Goal: Communication & Community: Share content

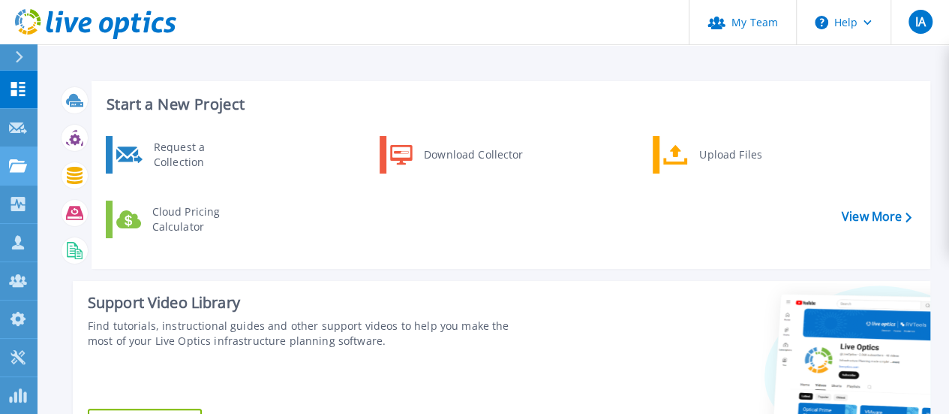
click at [20, 176] on link "Projects Projects" at bounding box center [19, 166] width 38 height 38
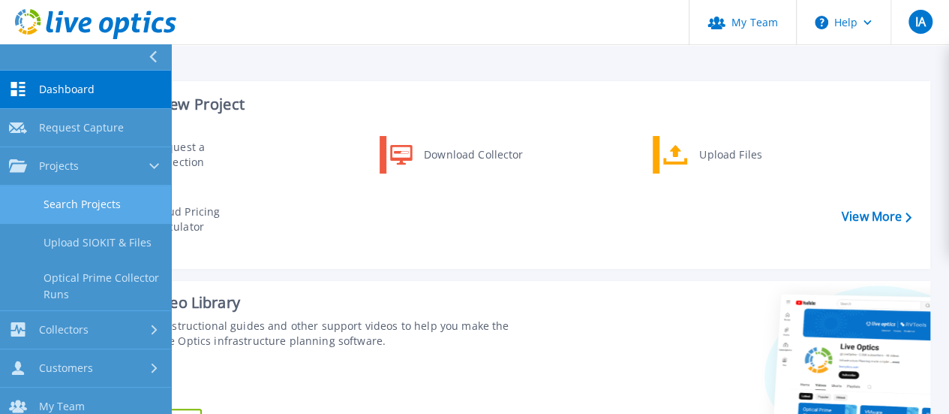
click at [72, 205] on link "Search Projects" at bounding box center [85, 204] width 171 height 38
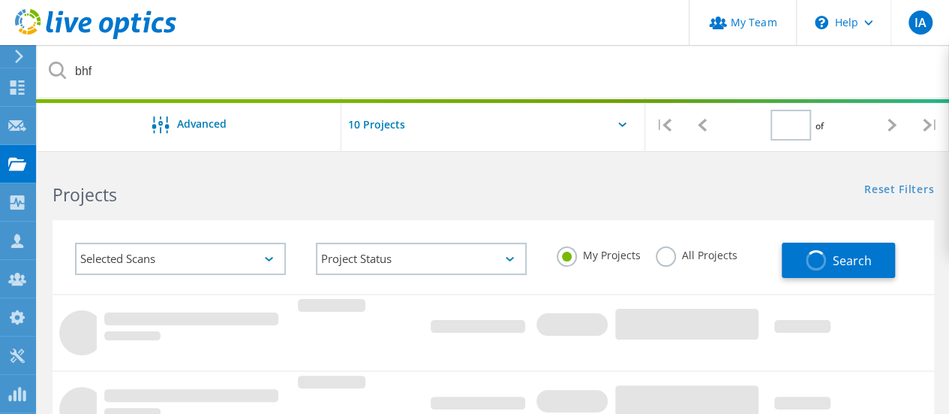
type input "1"
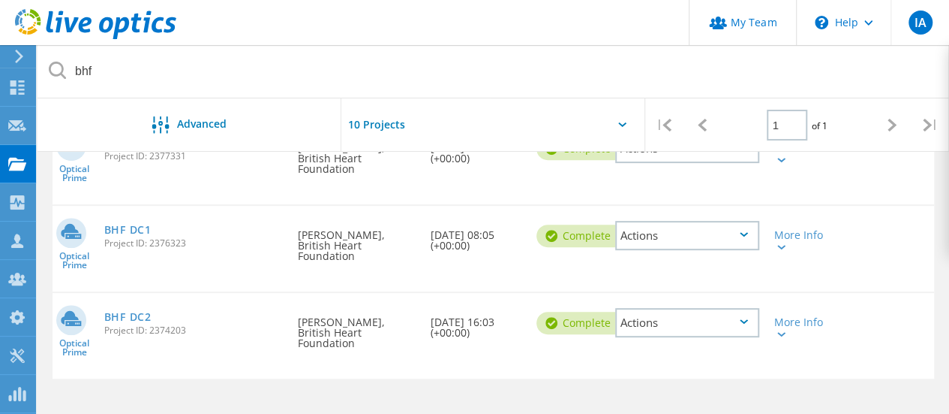
scroll to position [180, 0]
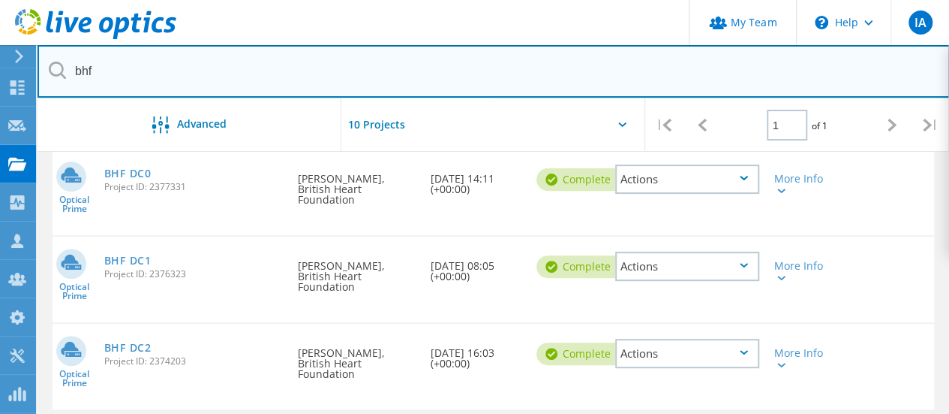
click at [168, 80] on input "bhf" at bounding box center [494, 71] width 913 height 53
type input "="
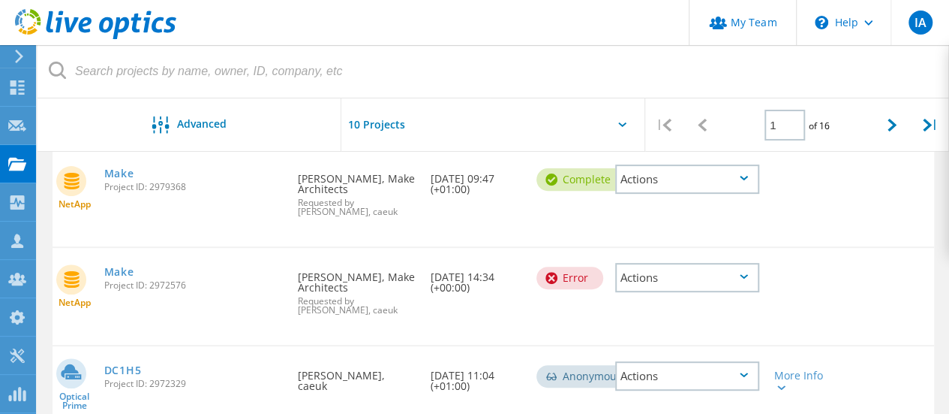
click at [101, 169] on div "Make Project ID: 2979368" at bounding box center [194, 177] width 194 height 57
click at [122, 171] on link "Make" at bounding box center [119, 173] width 30 height 11
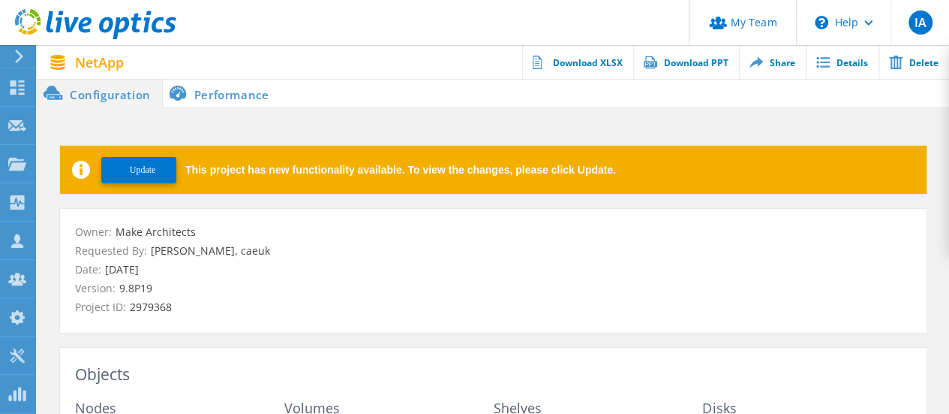
click at [149, 173] on span "Update" at bounding box center [143, 169] width 26 height 11
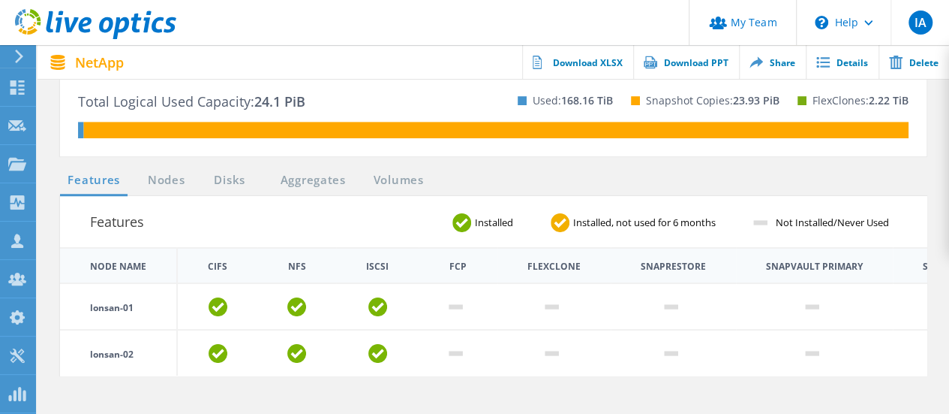
scroll to position [525, 0]
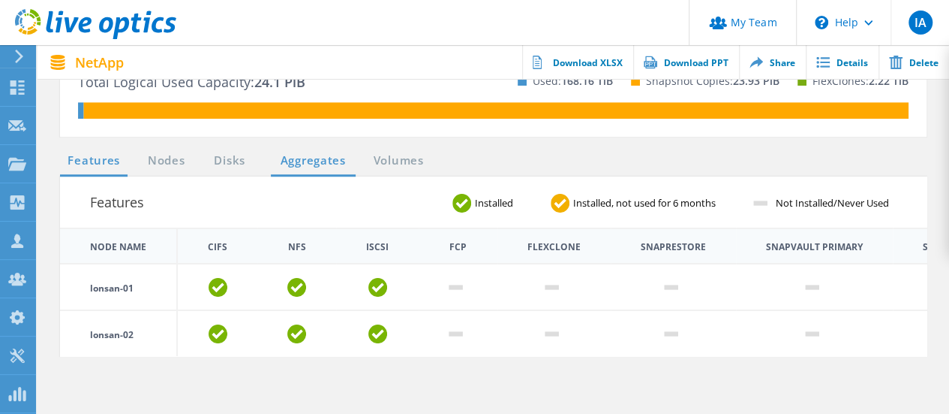
click at [293, 162] on link "Aggregates" at bounding box center [313, 161] width 85 height 19
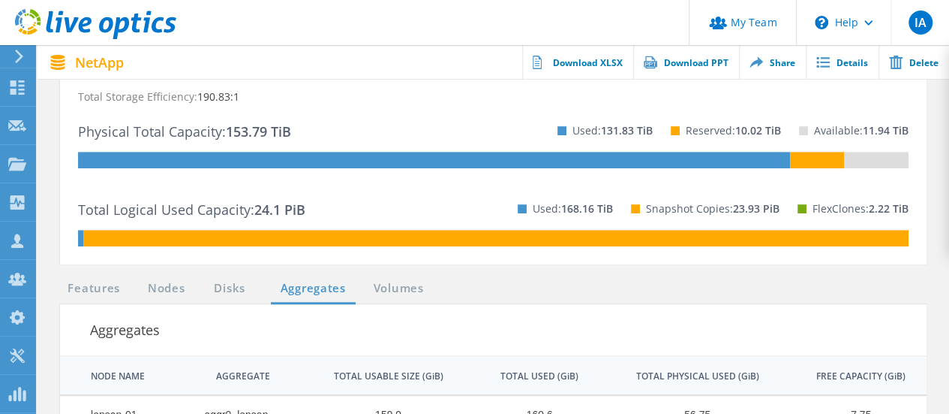
scroll to position [375, 0]
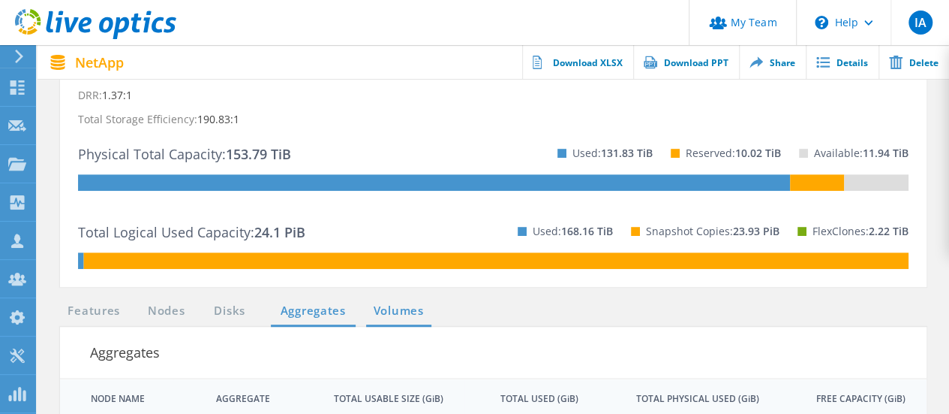
click at [390, 303] on link "Volumes" at bounding box center [398, 311] width 65 height 19
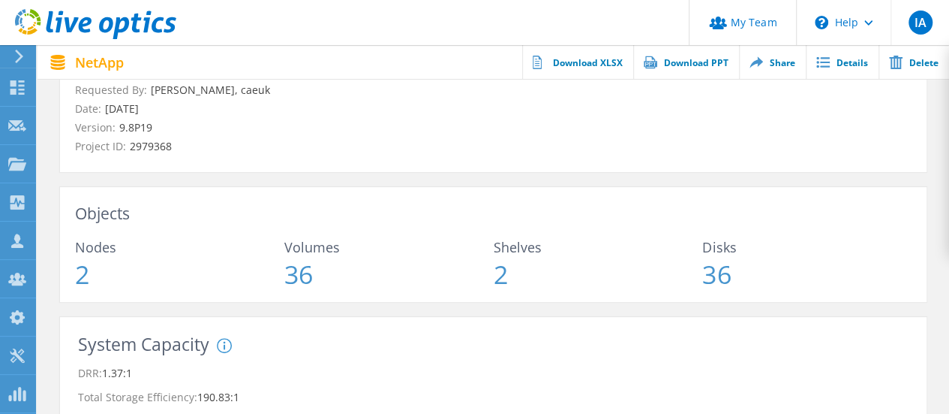
scroll to position [83, 0]
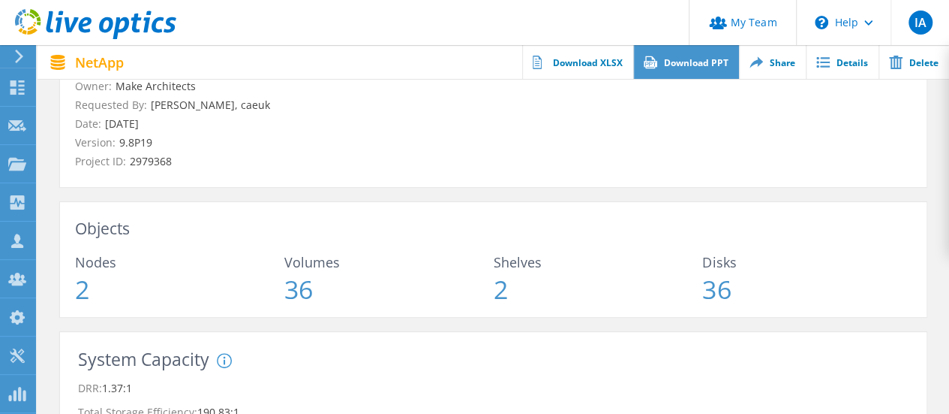
click at [703, 65] on link "Download PPT" at bounding box center [686, 62] width 106 height 34
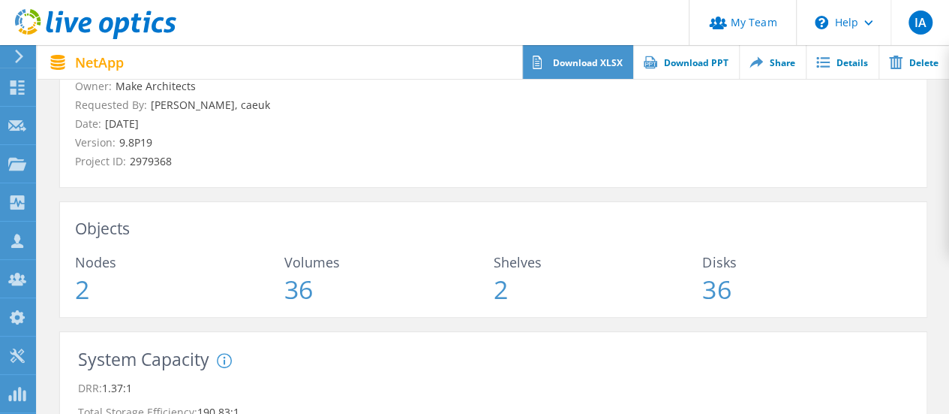
click at [602, 65] on link "Download XLSX" at bounding box center [577, 62] width 111 height 34
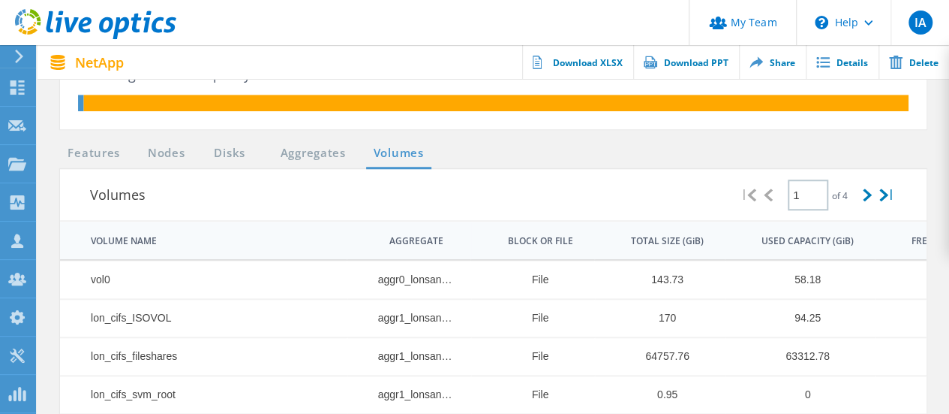
scroll to position [608, 0]
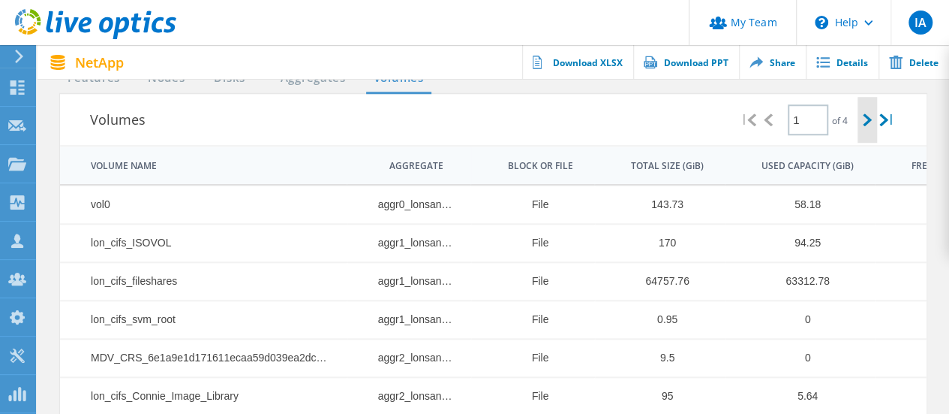
click at [861, 131] on div at bounding box center [868, 120] width 20 height 46
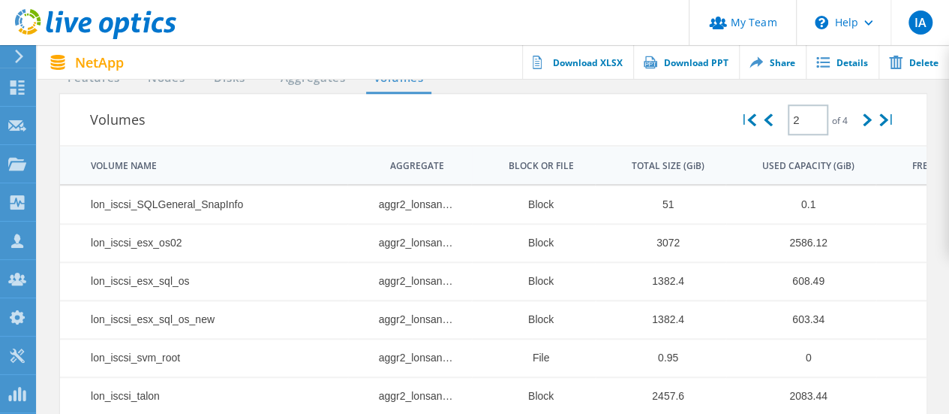
click at [823, 163] on div "USED CAPACITY (GiB)" at bounding box center [809, 166] width 92 height 12
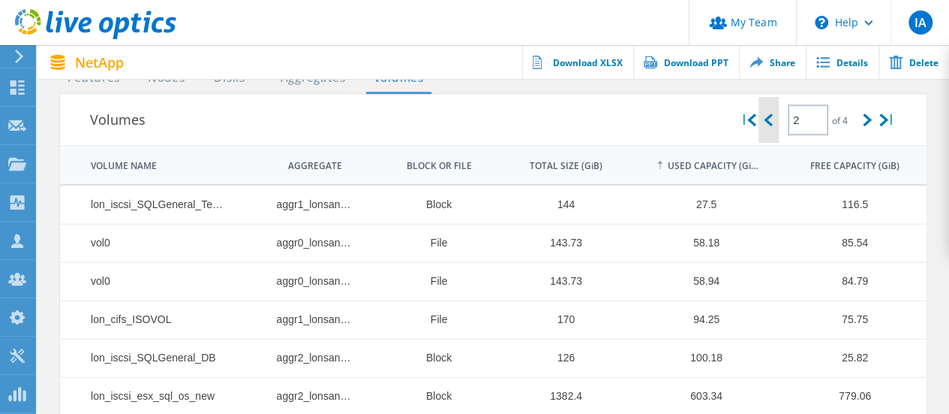
click at [770, 125] on div at bounding box center [769, 120] width 20 height 46
type input "1"
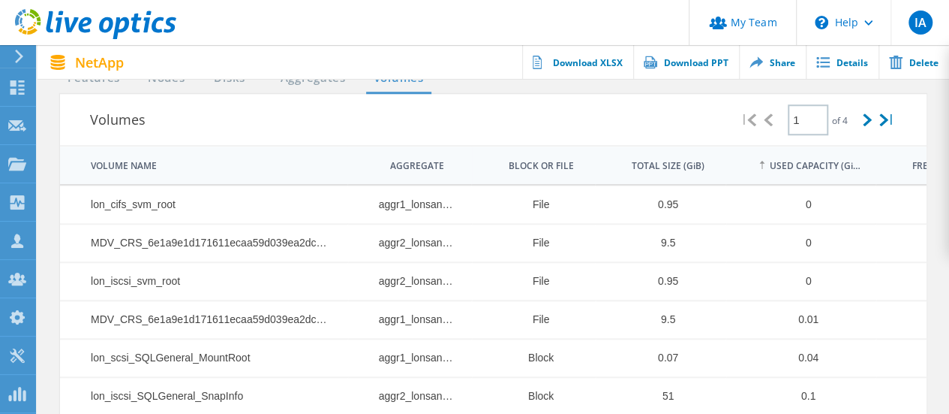
click at [793, 164] on div "USED CAPACITY (GiB)" at bounding box center [815, 166] width 91 height 12
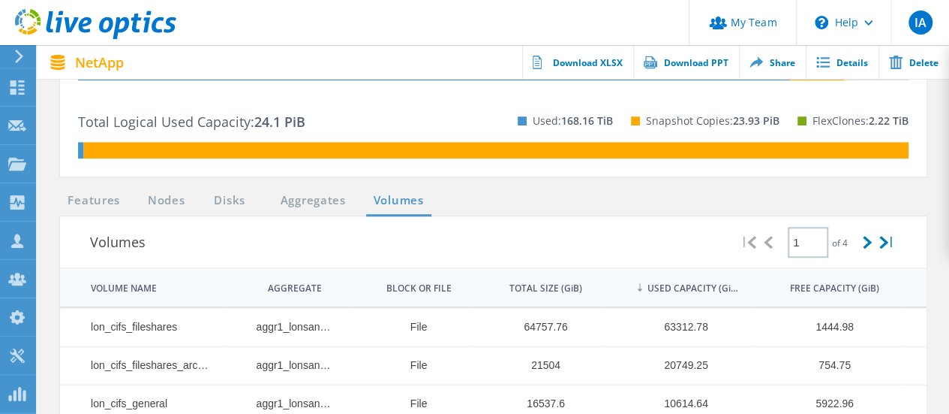
scroll to position [458, 0]
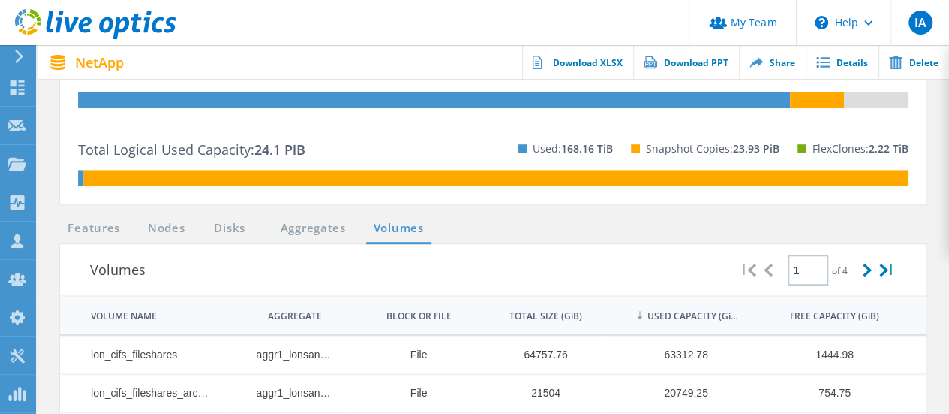
click at [786, 77] on link "Share" at bounding box center [772, 62] width 67 height 34
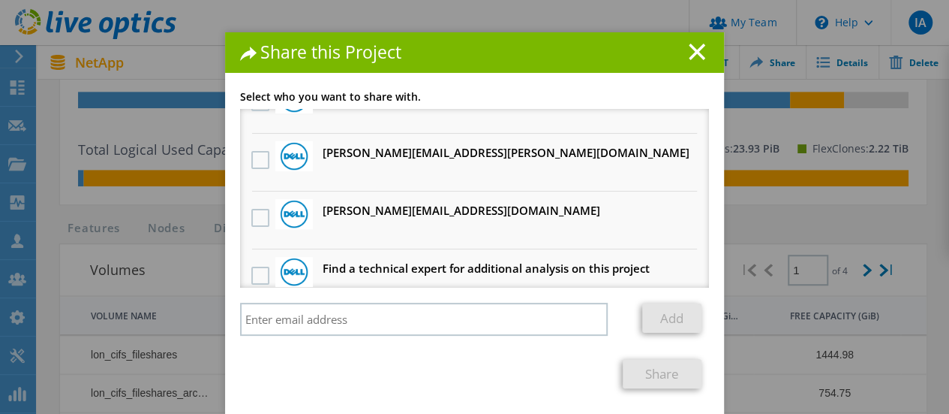
scroll to position [399, 0]
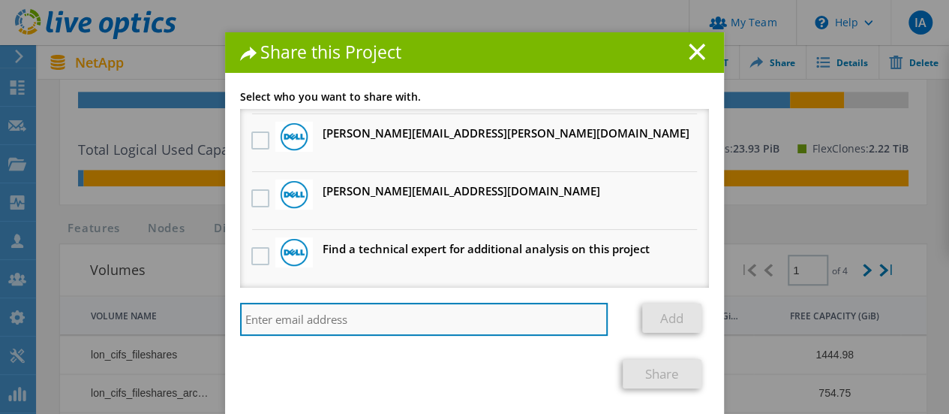
click at [399, 307] on input "search" at bounding box center [424, 318] width 368 height 33
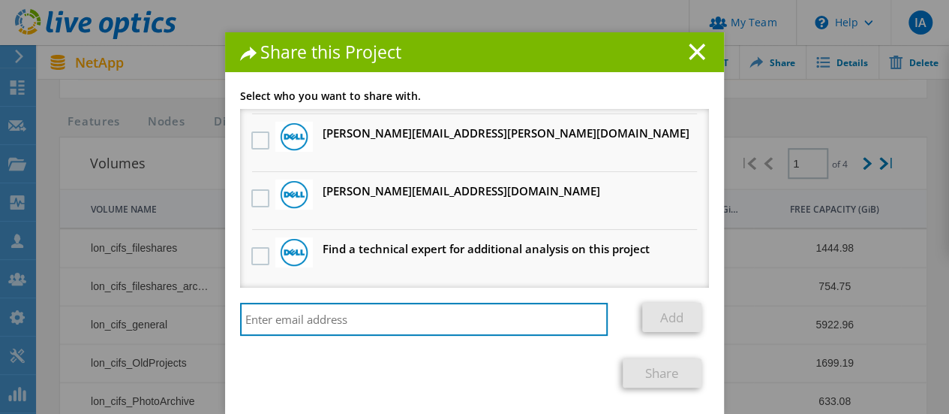
scroll to position [833, 0]
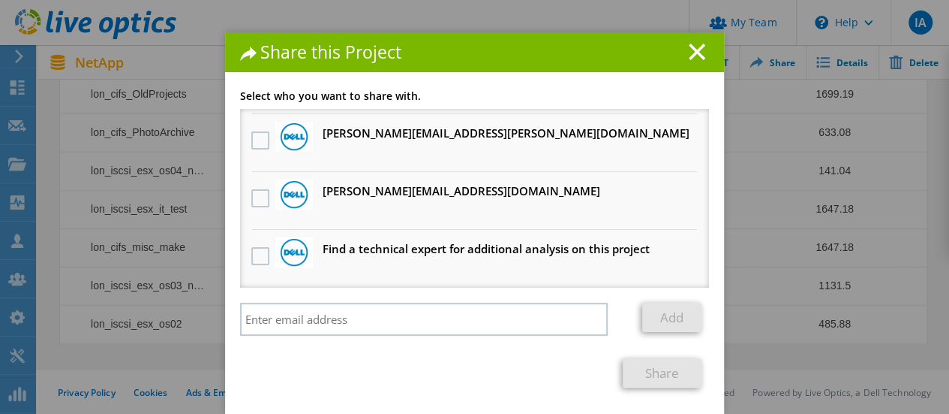
click at [432, 357] on section "Select who you want to share with. [PERSON_NAME][EMAIL_ADDRESS][DOMAIN_NAME] Wi…" at bounding box center [474, 239] width 469 height 296
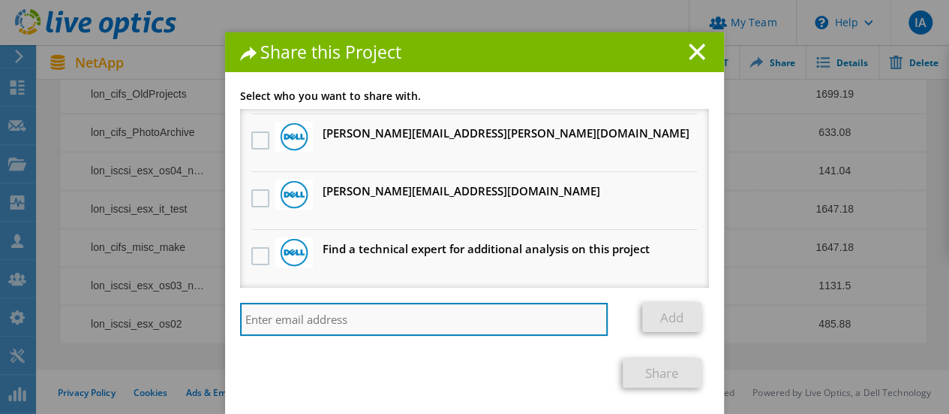
click at [418, 325] on input "search" at bounding box center [424, 318] width 368 height 33
type input "[PERSON_NAME].[PERSON_NAME]"
drag, startPoint x: 382, startPoint y: 323, endPoint x: 116, endPoint y: 320, distance: 265.7
click at [116, 320] on div "Share this Project Link other users to this project Changes can be overwritten …" at bounding box center [474, 216] width 949 height 368
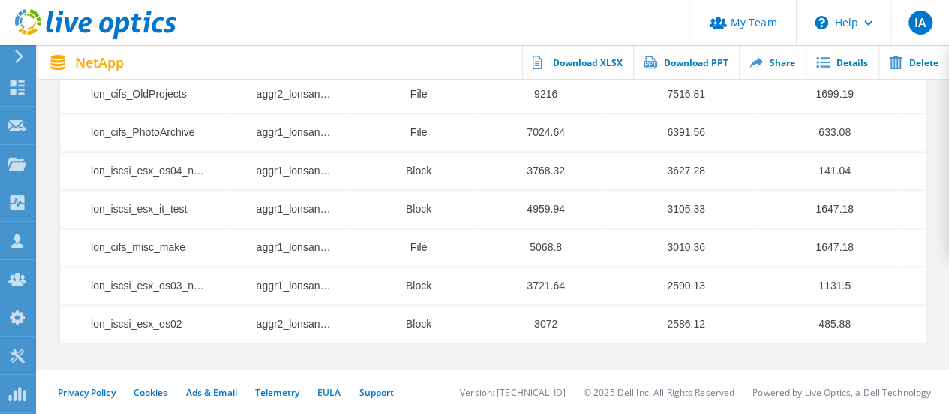
drag, startPoint x: 782, startPoint y: 69, endPoint x: 769, endPoint y: 70, distance: 13.5
click at [782, 69] on link "Share" at bounding box center [772, 62] width 67 height 34
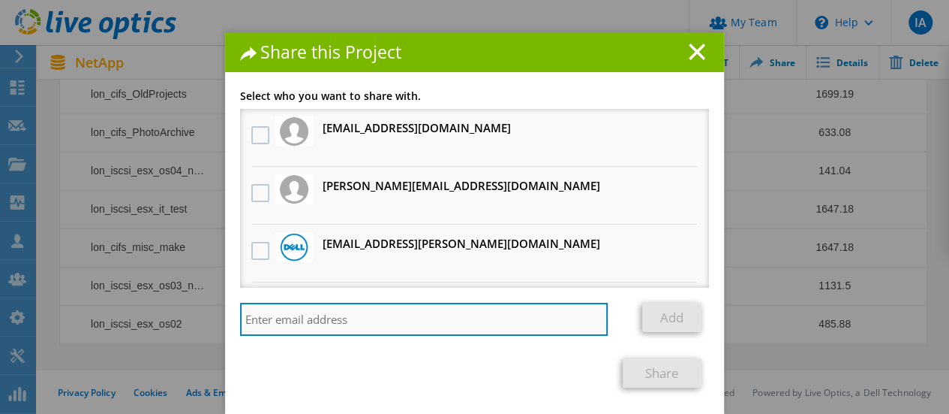
click at [347, 322] on input "search" at bounding box center [424, 318] width 368 height 33
paste input "[PERSON_NAME][EMAIL_ADDRESS][DOMAIN_NAME]"
type input "[PERSON_NAME][EMAIL_ADDRESS][DOMAIN_NAME]"
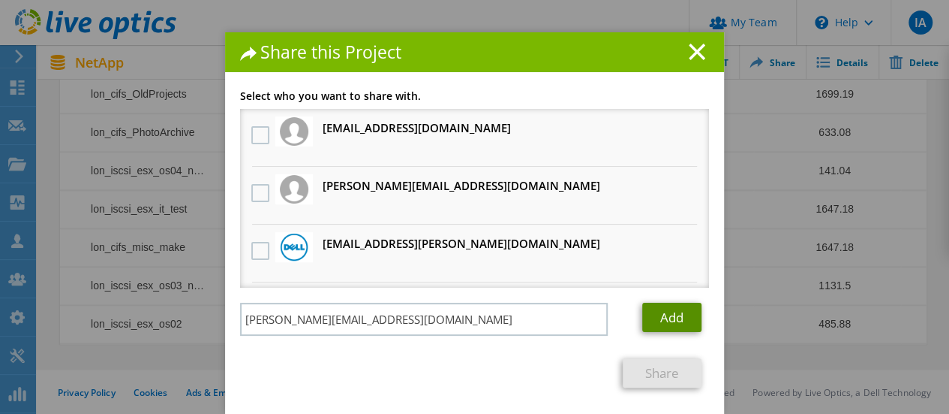
click at [665, 320] on link "Add" at bounding box center [671, 316] width 59 height 29
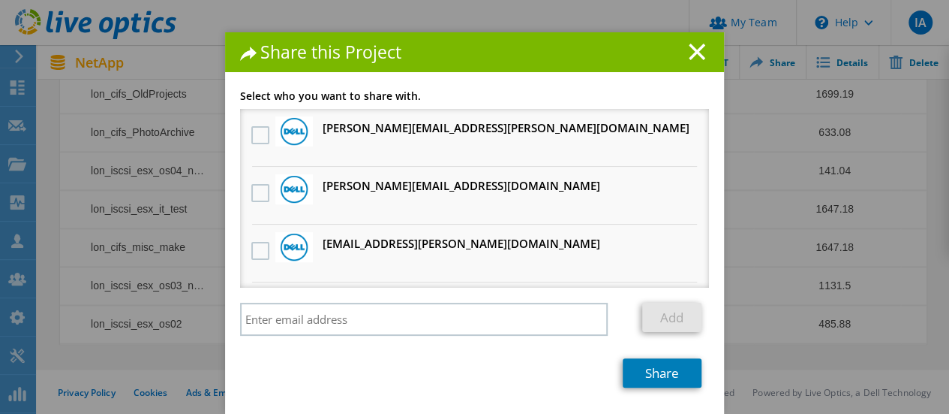
scroll to position [0, 0]
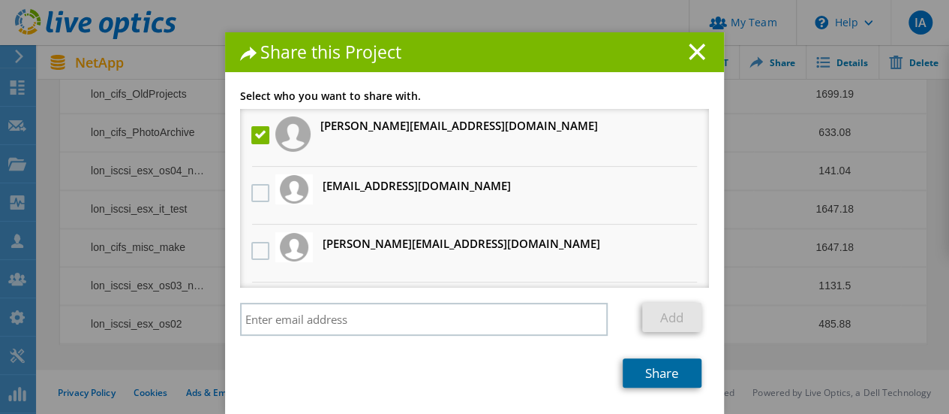
click at [642, 368] on link "Share" at bounding box center [662, 372] width 79 height 29
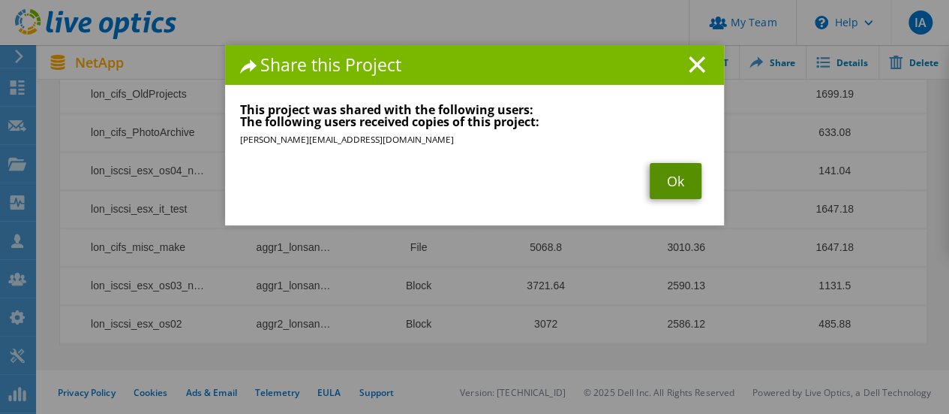
click at [680, 189] on link "Ok" at bounding box center [676, 181] width 52 height 36
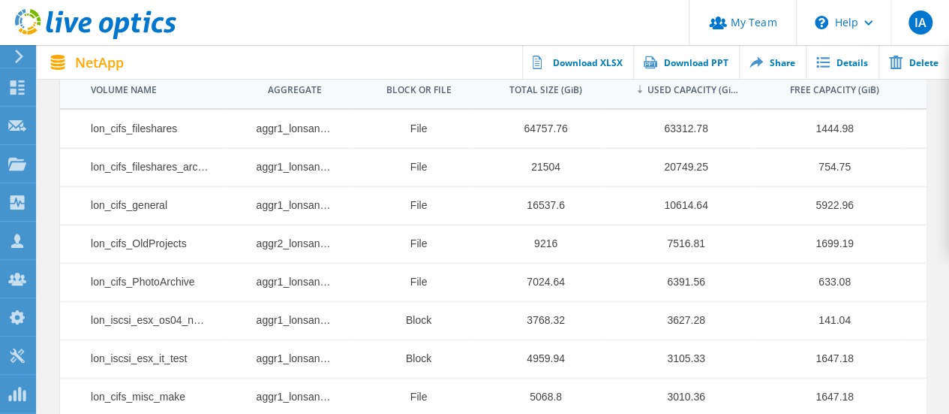
scroll to position [833, 0]
